Goal: Task Accomplishment & Management: Manage account settings

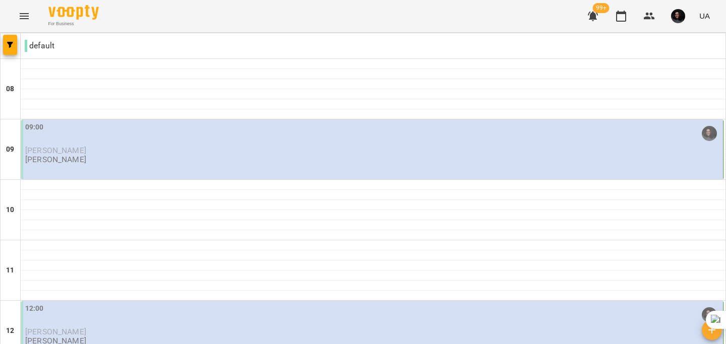
click at [202, 159] on div "09:00 [PERSON_NAME] [PERSON_NAME]" at bounding box center [373, 143] width 696 height 43
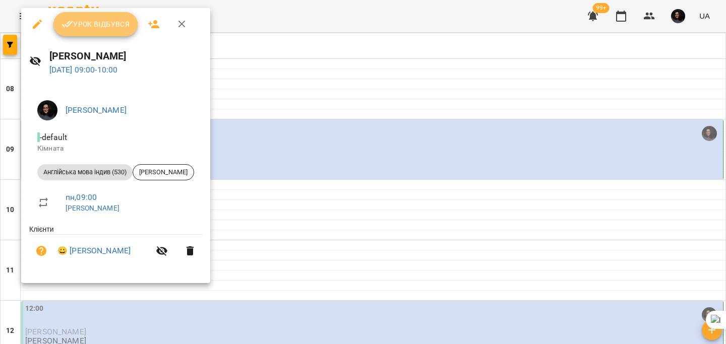
click at [109, 18] on button "Урок відбувся" at bounding box center [95, 24] width 85 height 24
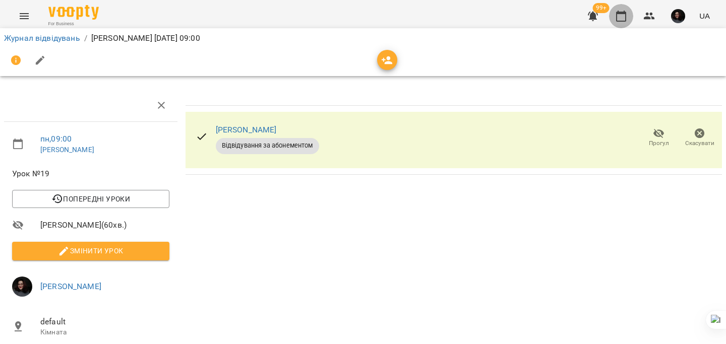
click at [626, 17] on icon "button" at bounding box center [621, 16] width 10 height 11
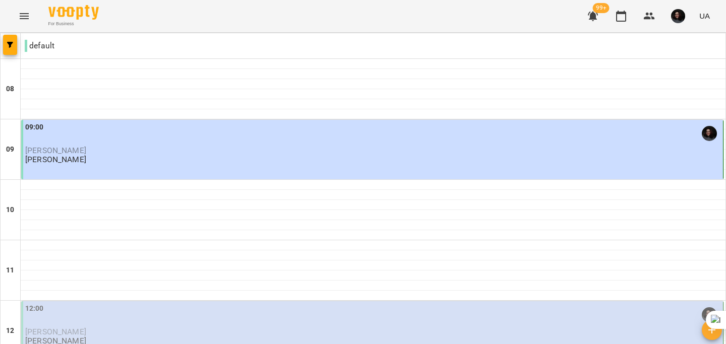
scroll to position [408, 0]
click at [560, 27] on div "For Business 99+ UA" at bounding box center [363, 16] width 726 height 32
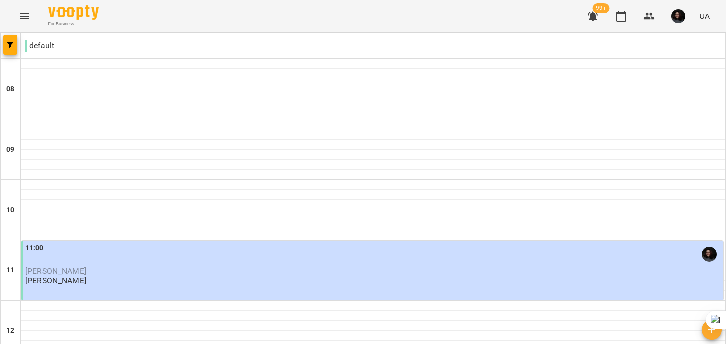
scroll to position [411, 0]
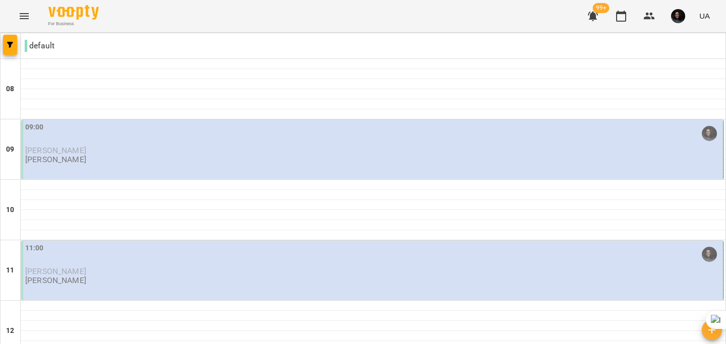
scroll to position [245, 0]
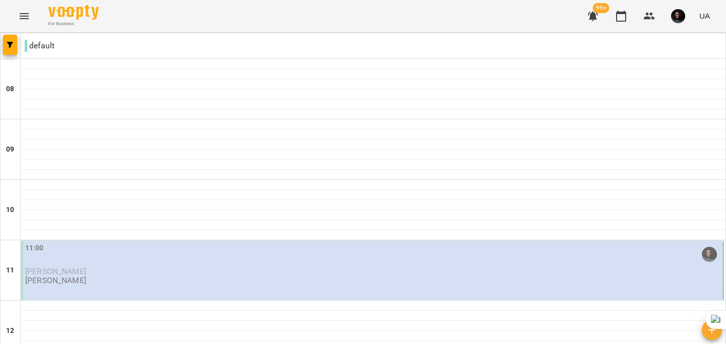
scroll to position [383, 0]
